Goal: Task Accomplishment & Management: Use online tool/utility

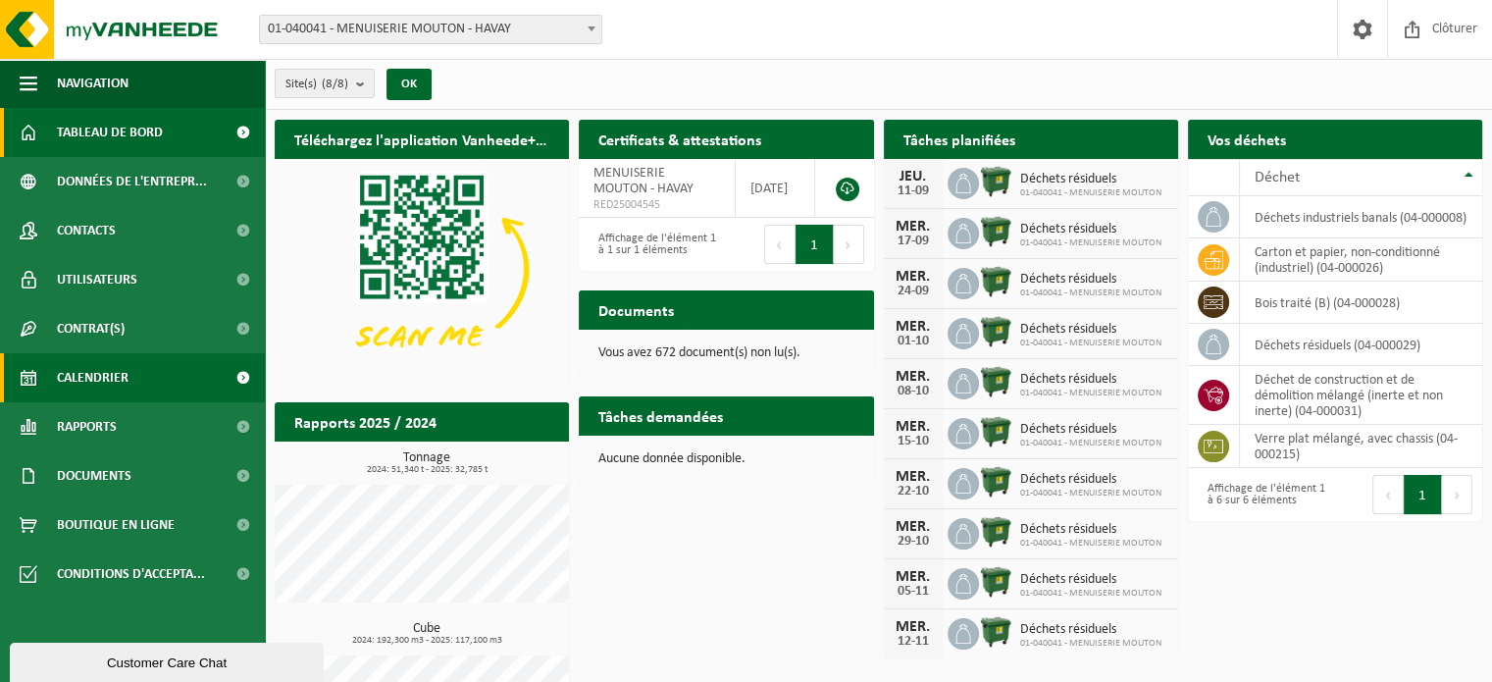
click at [108, 376] on span "Calendrier" at bounding box center [93, 377] width 72 height 49
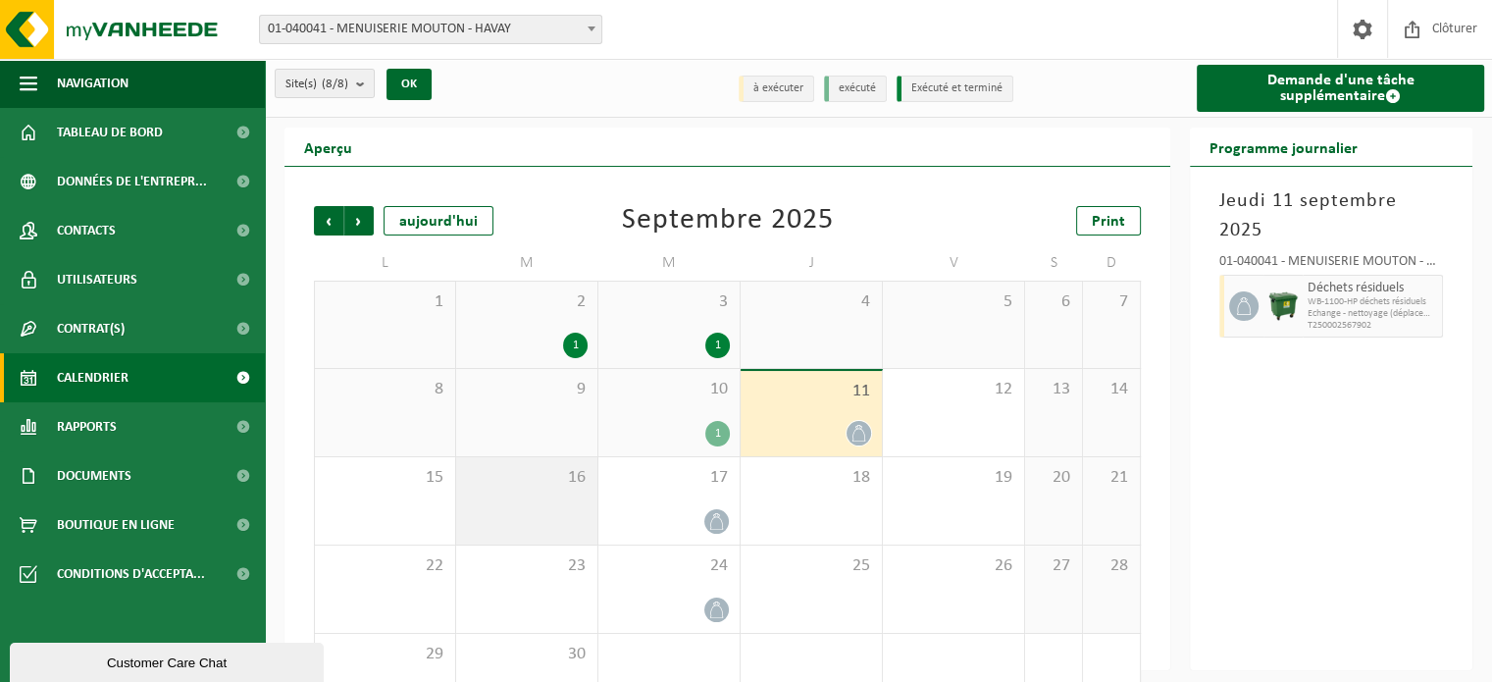
click at [498, 506] on div "16" at bounding box center [526, 500] width 141 height 87
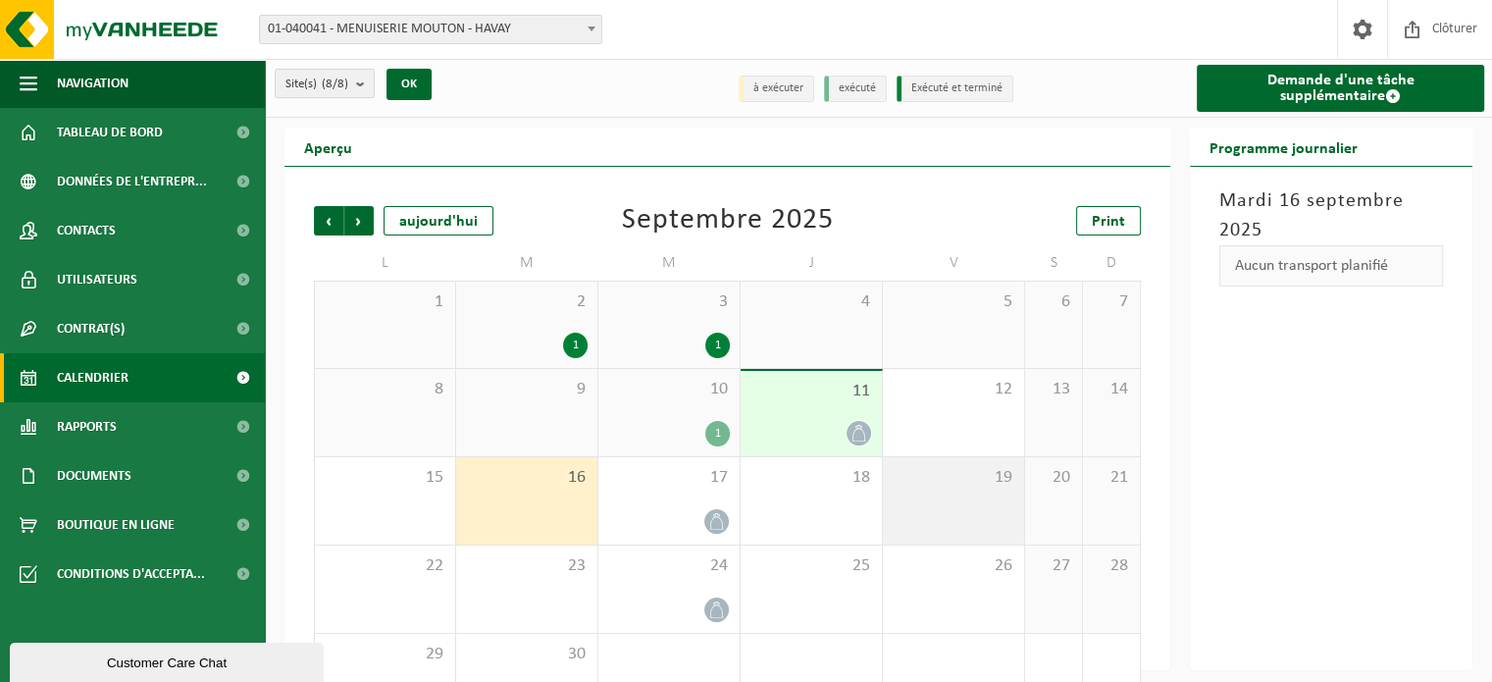
click at [883, 492] on div "19" at bounding box center [953, 500] width 141 height 87
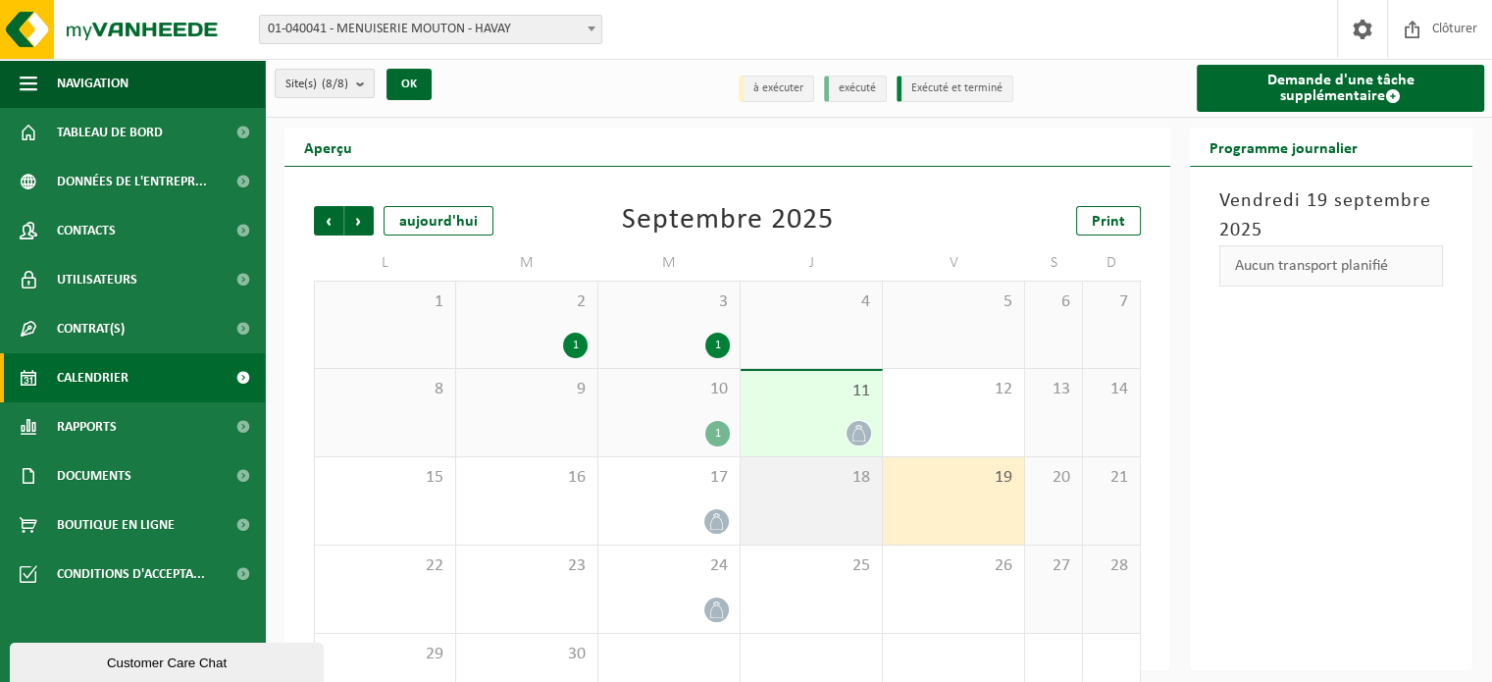
click at [814, 502] on div "18" at bounding box center [811, 500] width 141 height 87
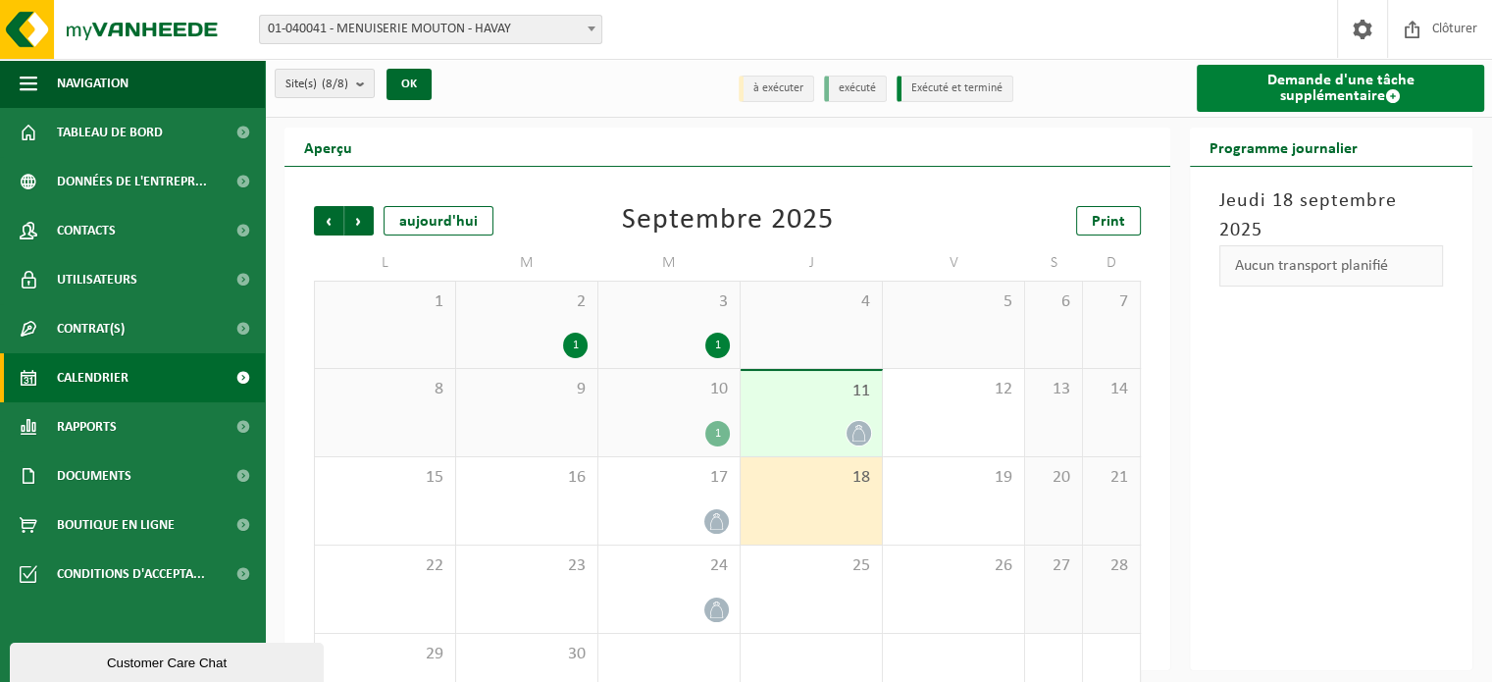
click at [1287, 95] on link "Demande d'une tâche supplémentaire" at bounding box center [1340, 88] width 287 height 47
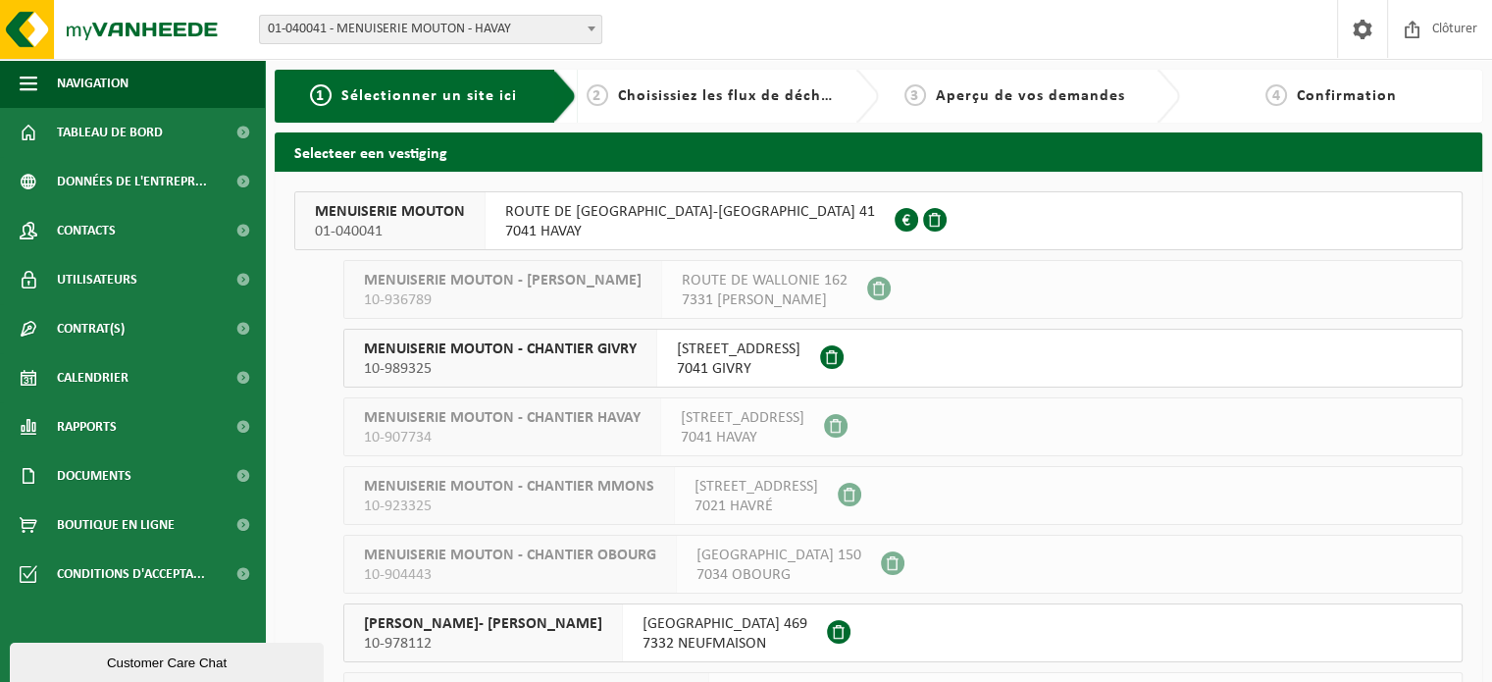
click at [672, 229] on span "7041 HAVAY" at bounding box center [690, 232] width 370 height 20
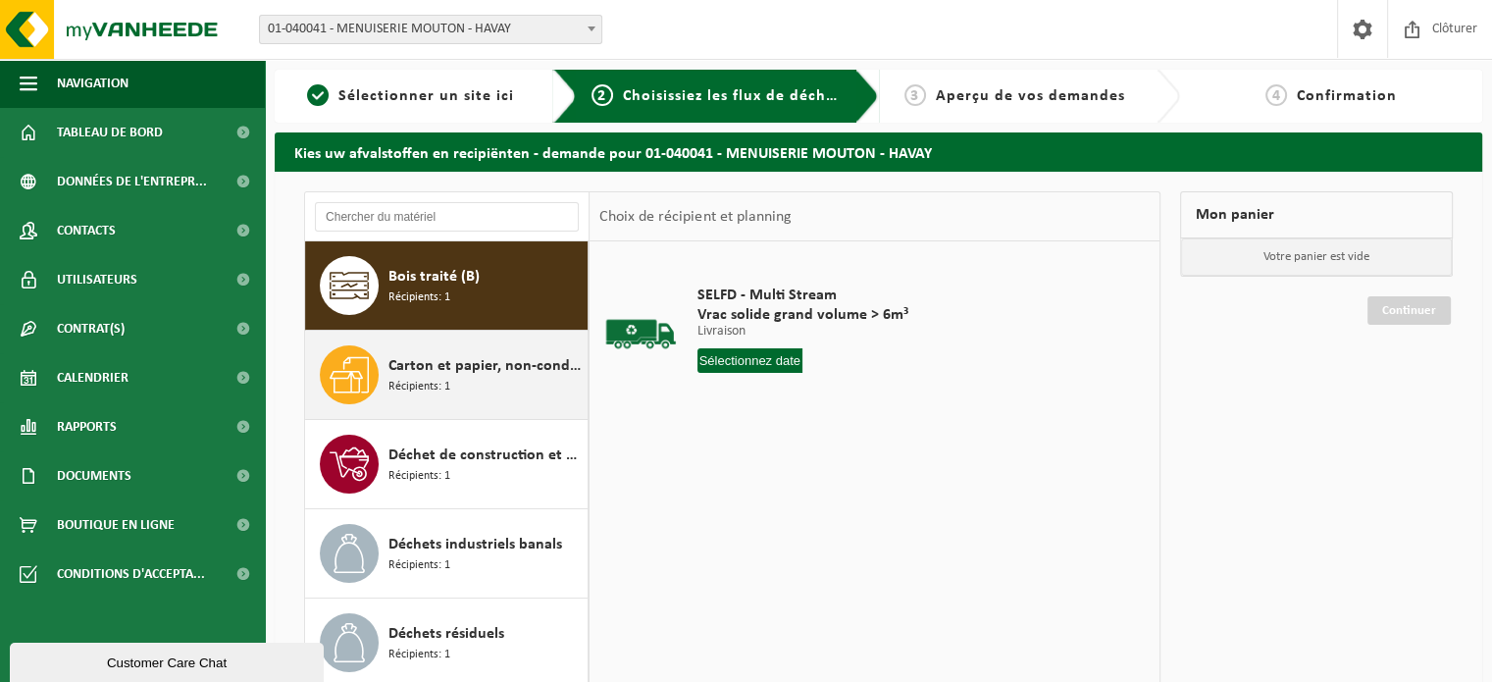
click at [378, 398] on div at bounding box center [349, 374] width 59 height 59
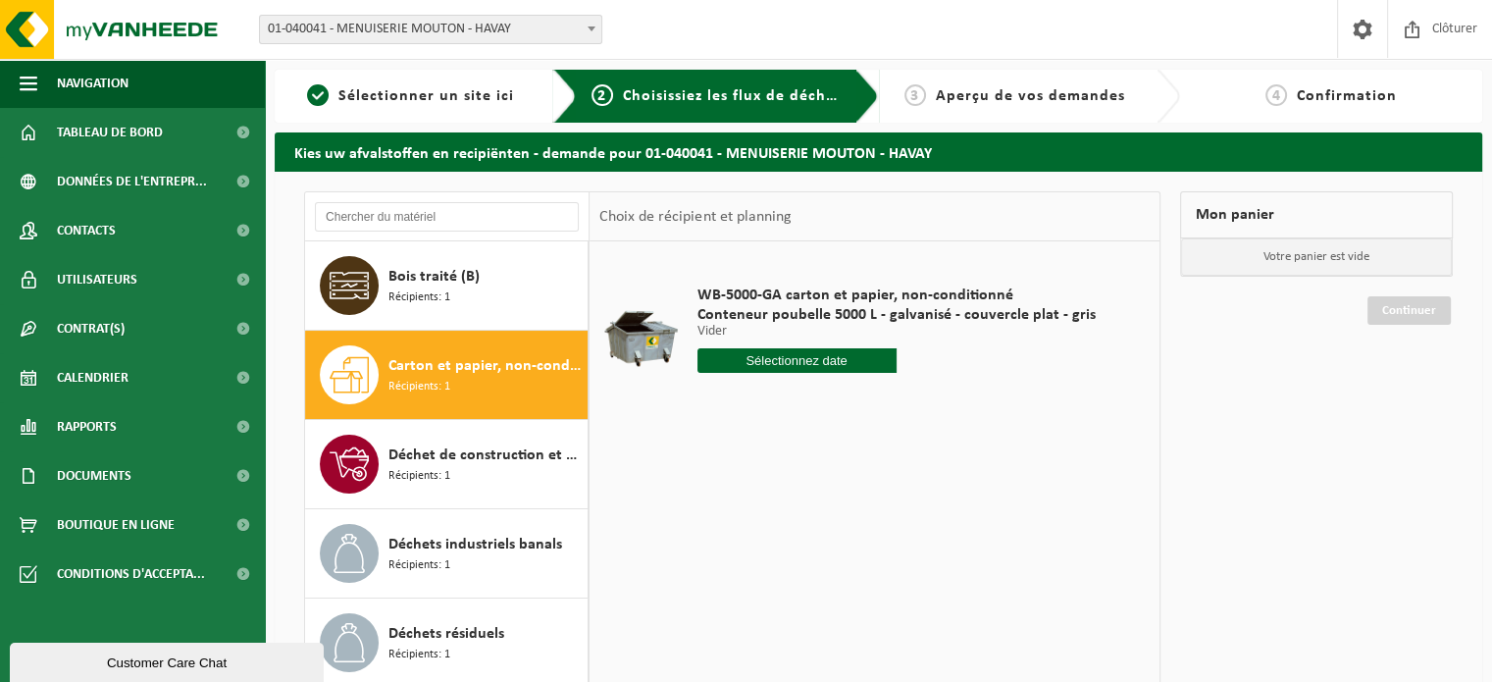
click at [831, 356] on input "text" at bounding box center [797, 360] width 199 height 25
click at [755, 572] on div "23" at bounding box center [750, 565] width 34 height 31
type input "à partir de [DATE]"
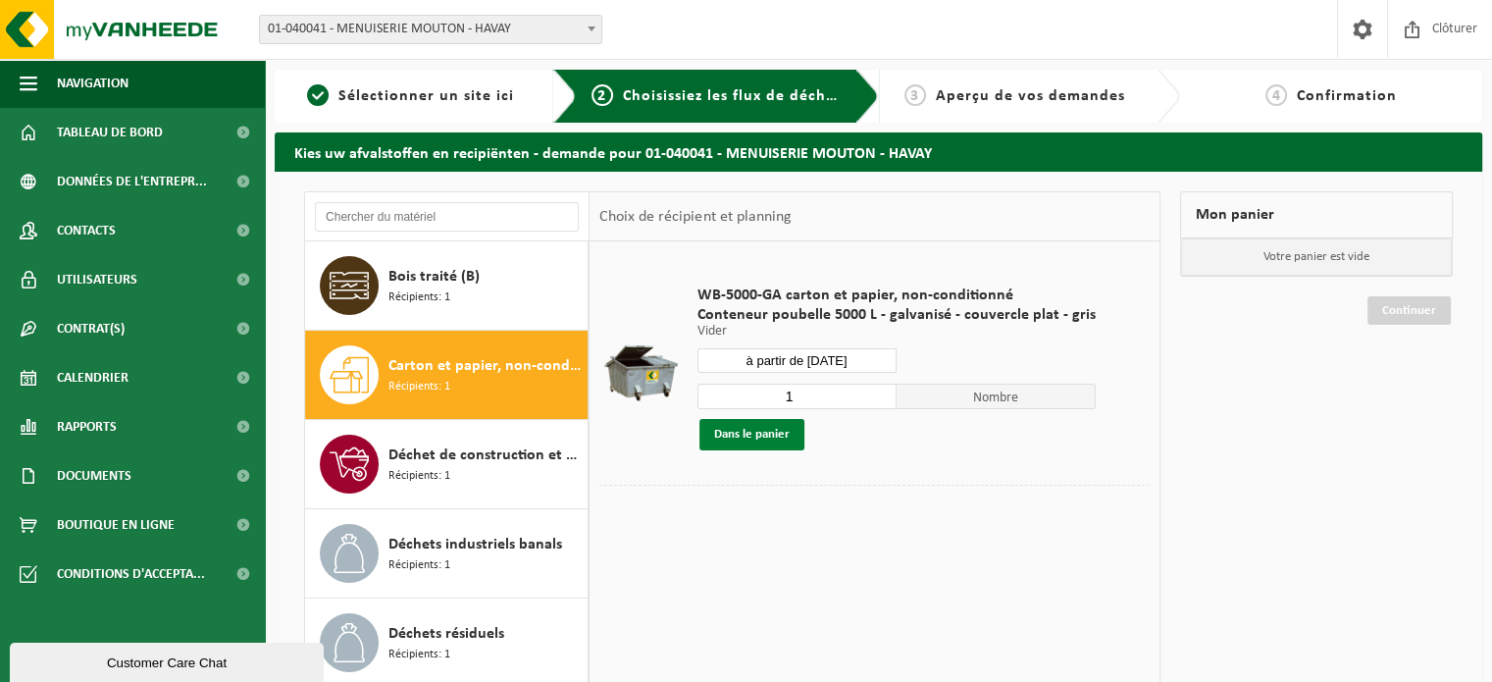
click at [760, 434] on button "Dans le panier" at bounding box center [751, 434] width 105 height 31
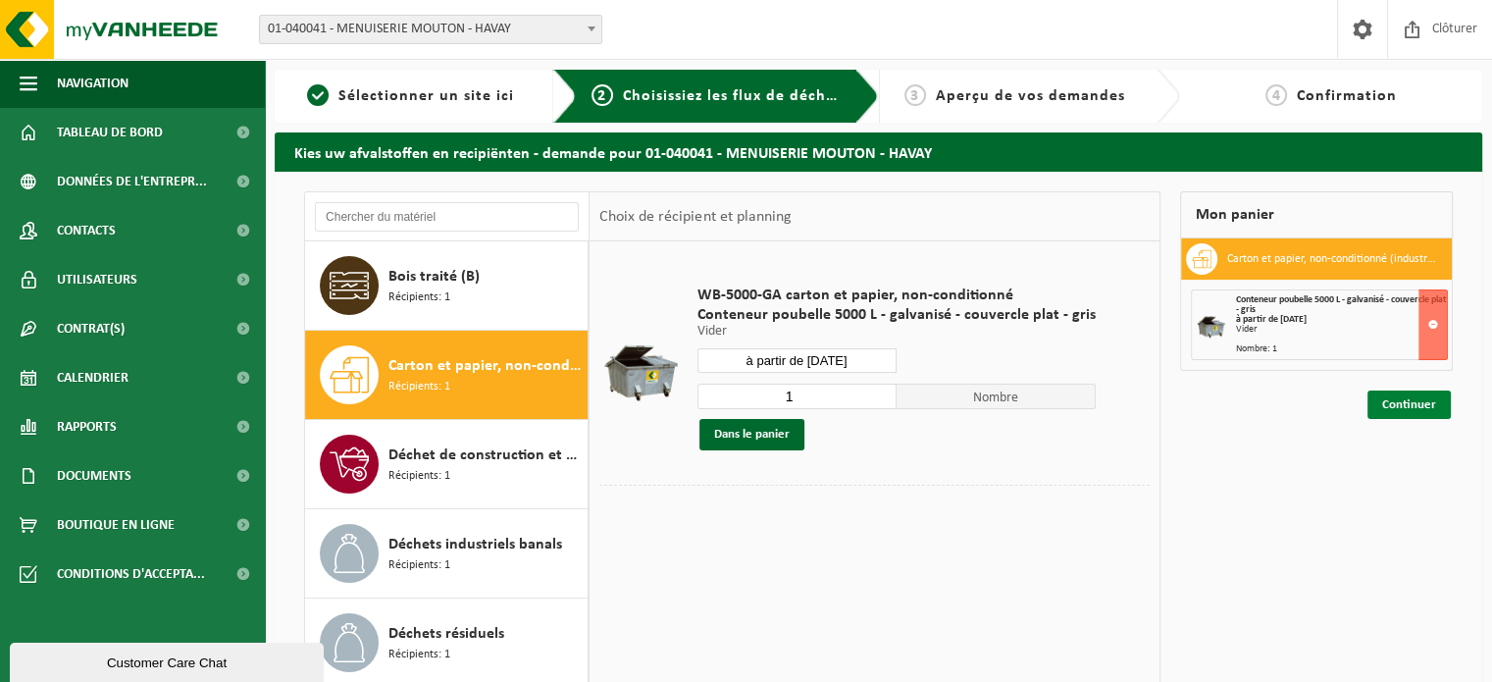
click at [1424, 404] on link "Continuer" at bounding box center [1409, 404] width 83 height 28
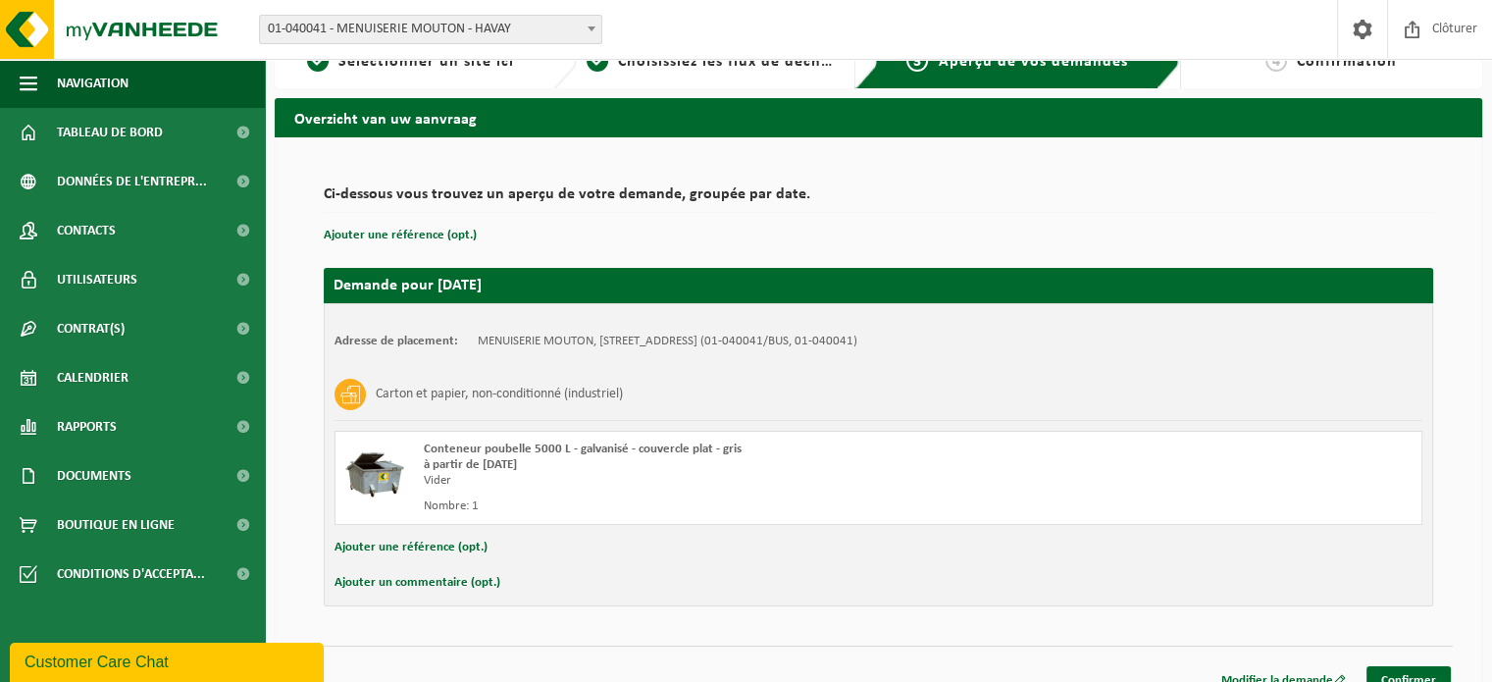
scroll to position [56, 0]
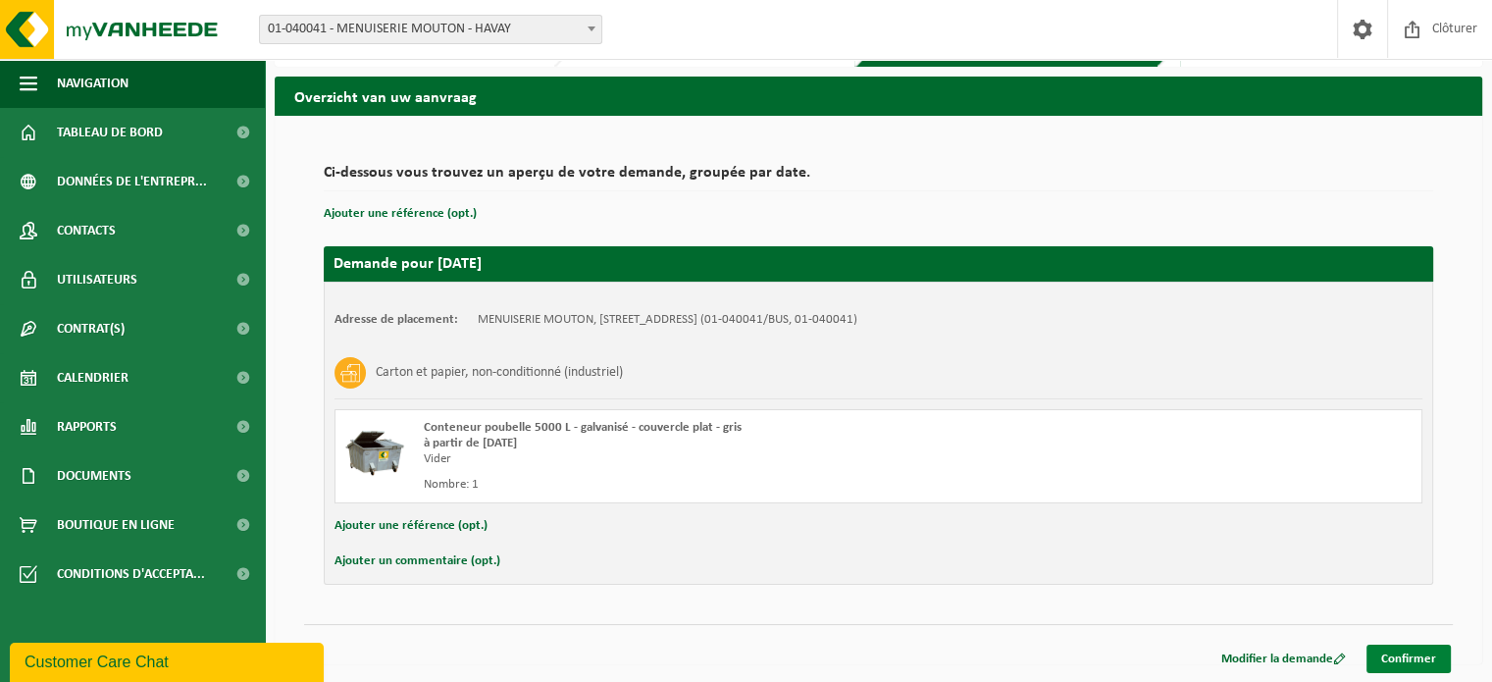
click at [1393, 649] on link "Confirmer" at bounding box center [1409, 659] width 84 height 28
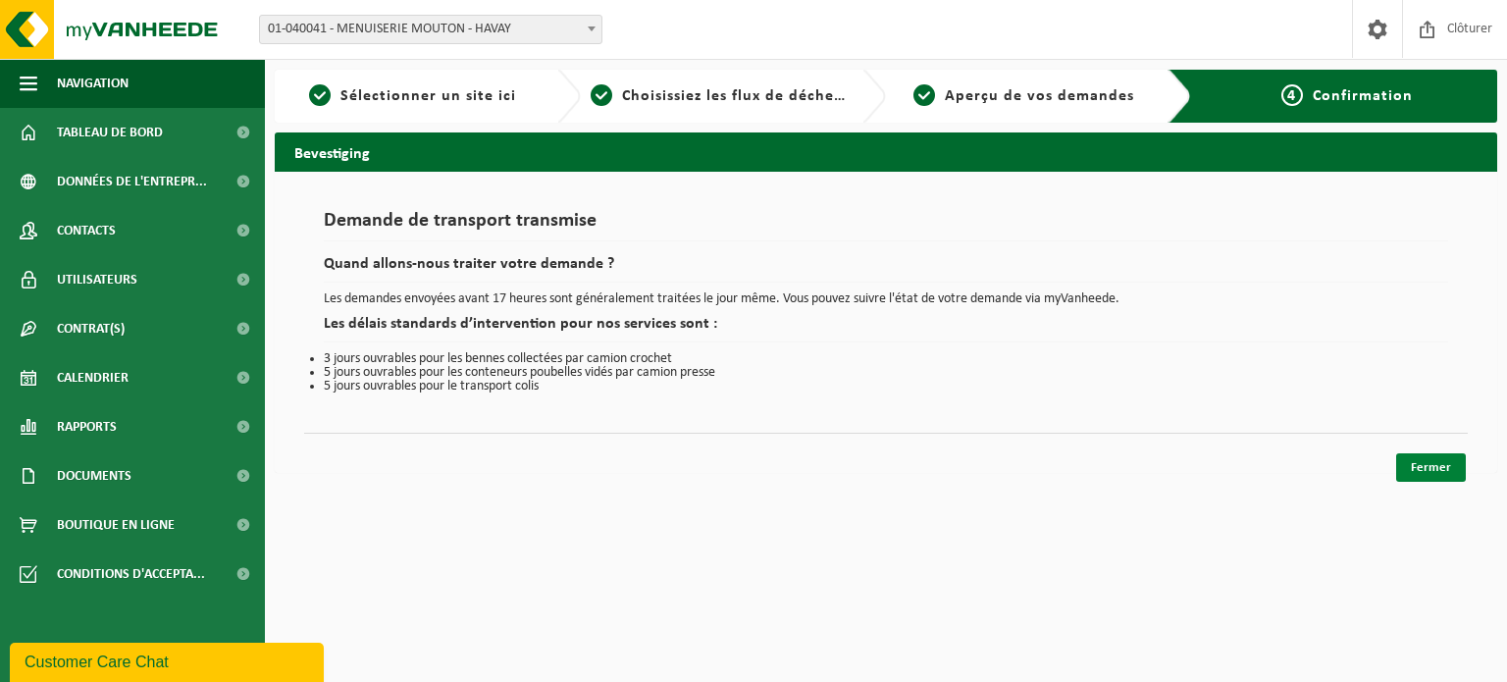
click at [1408, 464] on link "Fermer" at bounding box center [1431, 467] width 70 height 28
